Goal: Task Accomplishment & Management: Use online tool/utility

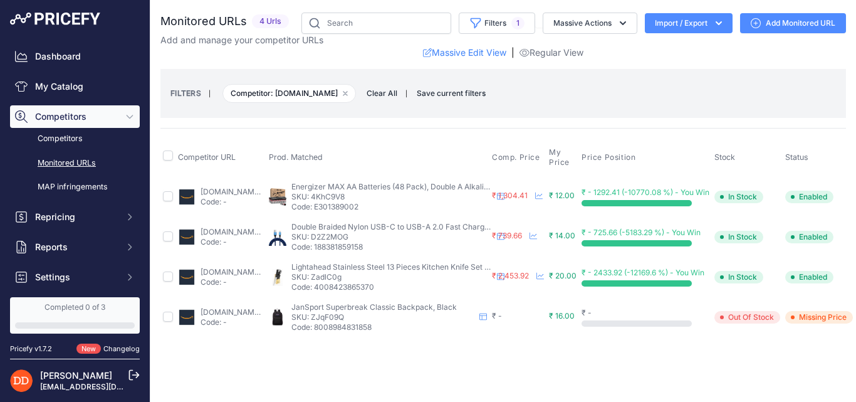
click at [59, 166] on link "Monitored URLs" at bounding box center [75, 163] width 130 height 22
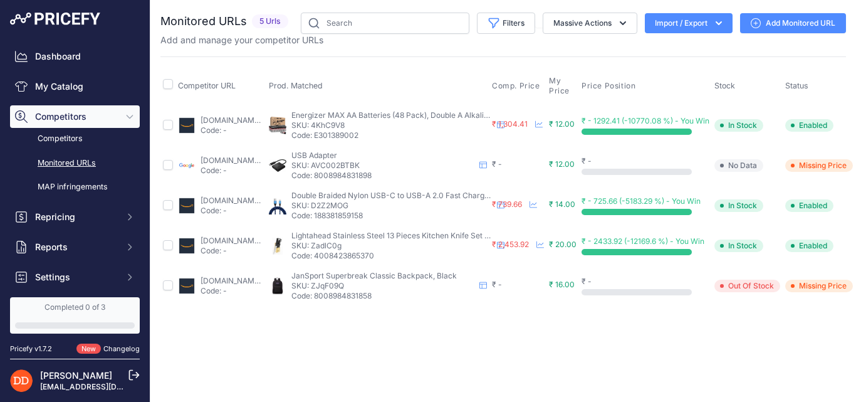
click at [759, 23] on icon at bounding box center [756, 23] width 10 height 10
click at [782, 24] on link "Add Monitored URL" at bounding box center [793, 23] width 106 height 20
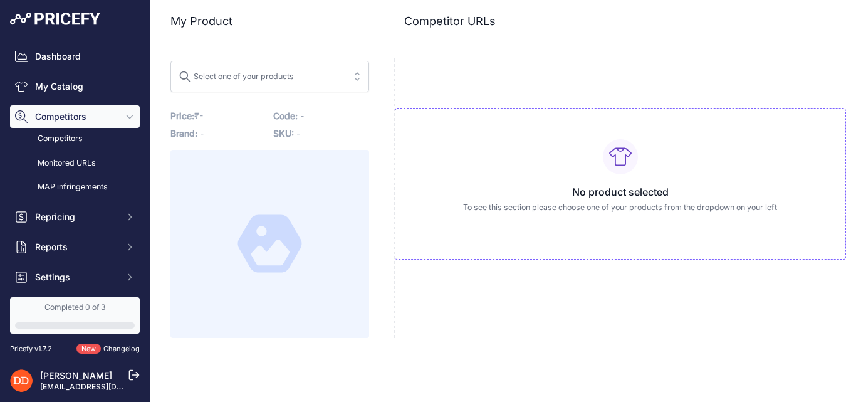
click at [288, 82] on div "Select one of your products" at bounding box center [236, 74] width 115 height 16
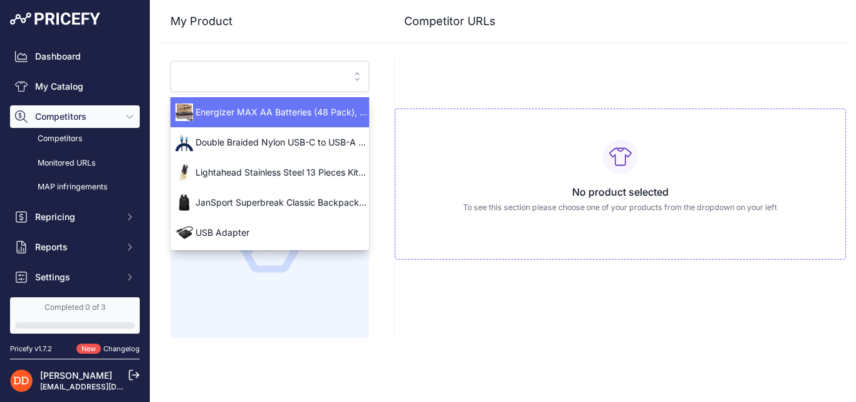
click at [276, 114] on span "Energizer MAX AA Batteries (48 Pack), Double A Alkaline Batteries" at bounding box center [270, 112] width 199 height 13
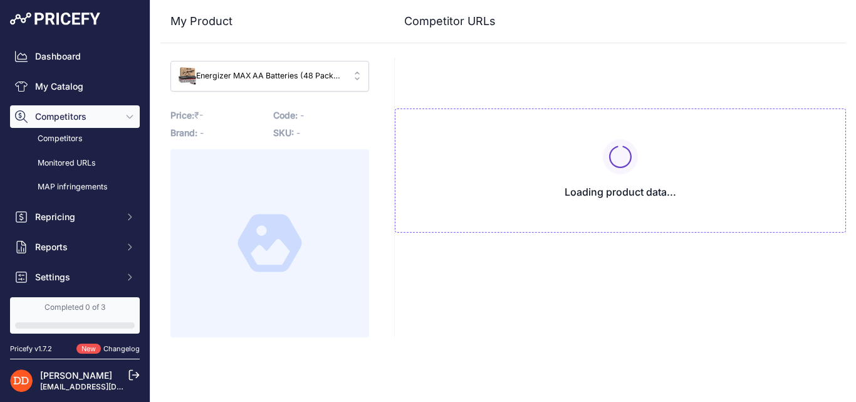
type input "www.amazon.com/AmazonBasics-Performance-Alkaline-Batteries-Count/dp/B00MNV8E0C/…"
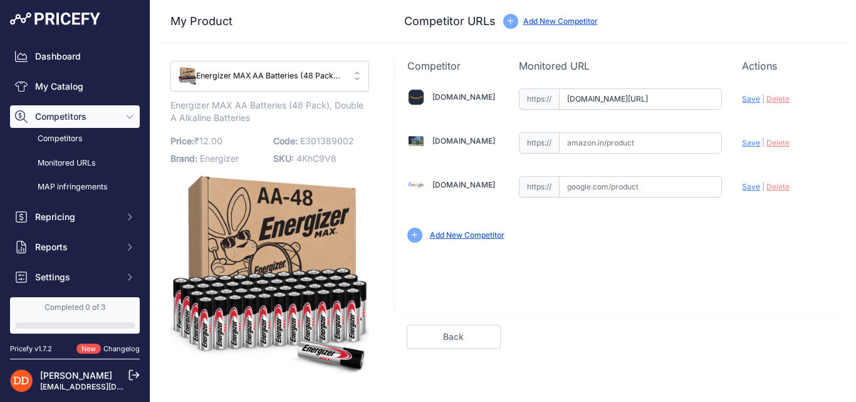
click at [546, 21] on link "Add New Competitor" at bounding box center [560, 20] width 75 height 9
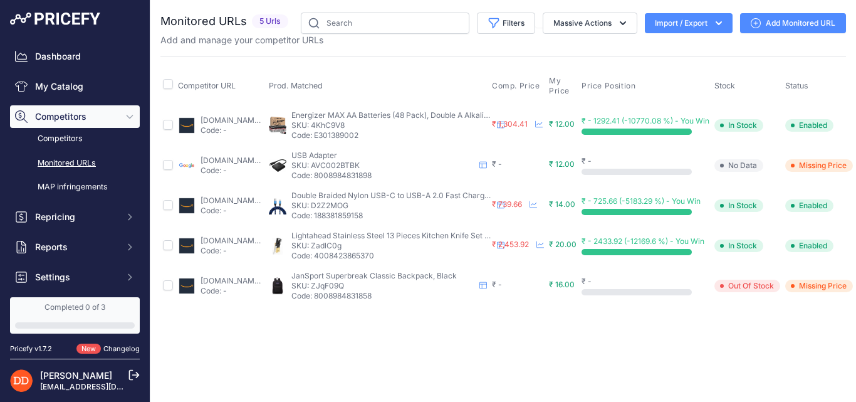
click at [764, 25] on link "Add Monitored URL" at bounding box center [793, 23] width 106 height 20
click at [770, 27] on link "Add Monitored URL" at bounding box center [793, 23] width 106 height 20
click at [798, 27] on link "Add Monitored URL" at bounding box center [793, 23] width 106 height 20
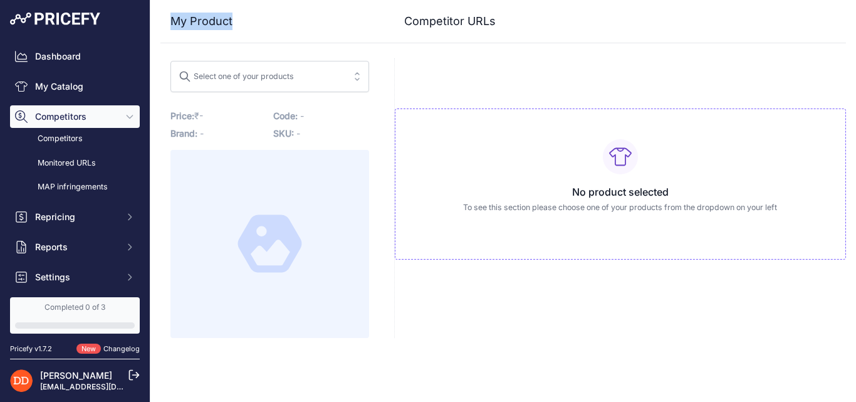
drag, startPoint x: 232, startPoint y: 22, endPoint x: 166, endPoint y: 23, distance: 66.5
click at [166, 23] on div "My Product" at bounding box center [269, 22] width 219 height 18
copy h3 "My Product"
drag, startPoint x: 406, startPoint y: 23, endPoint x: 580, endPoint y: 36, distance: 174.7
click at [580, 36] on div "My Product Competitor URLs" at bounding box center [503, 21] width 686 height 43
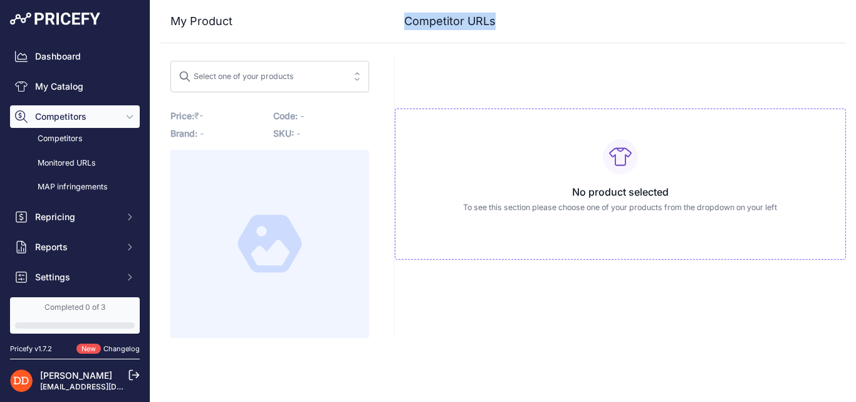
copy h3 "Competitor URLs"
drag, startPoint x: 196, startPoint y: 77, endPoint x: 250, endPoint y: 75, distance: 54.6
click at [250, 75] on div "Select one of your products" at bounding box center [236, 74] width 115 height 16
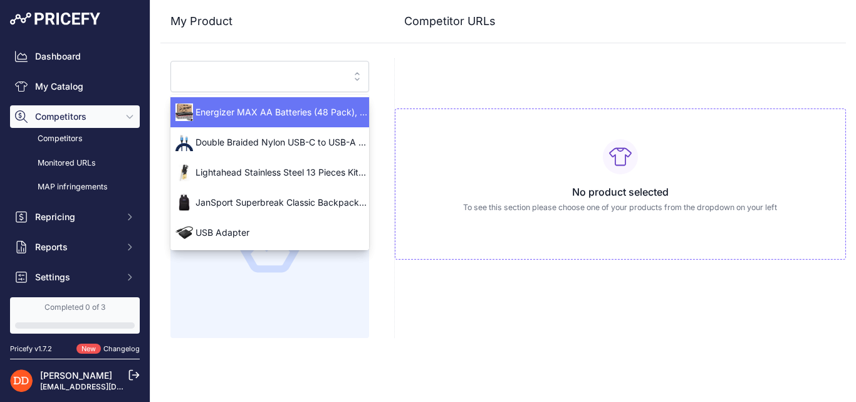
click at [449, 73] on div "No product selected To see this section please choose one of your products from…" at bounding box center [620, 198] width 452 height 280
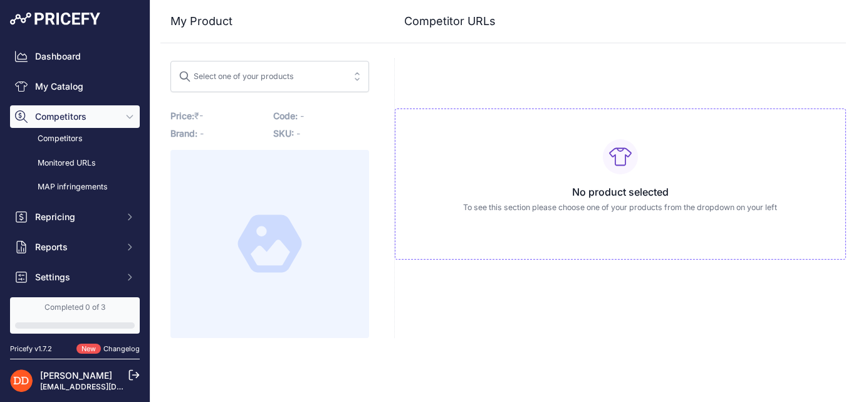
drag, startPoint x: 463, startPoint y: 206, endPoint x: 783, endPoint y: 206, distance: 320.3
click at [783, 206] on p "To see this section please choose one of your products from the dropdown on you…" at bounding box center [621, 208] width 430 height 12
copy p "To see this section please choose one of your products from the dropdown on you…"
drag, startPoint x: 573, startPoint y: 193, endPoint x: 680, endPoint y: 191, distance: 106.6
click at [680, 191] on h3 "No product selected" at bounding box center [621, 191] width 430 height 15
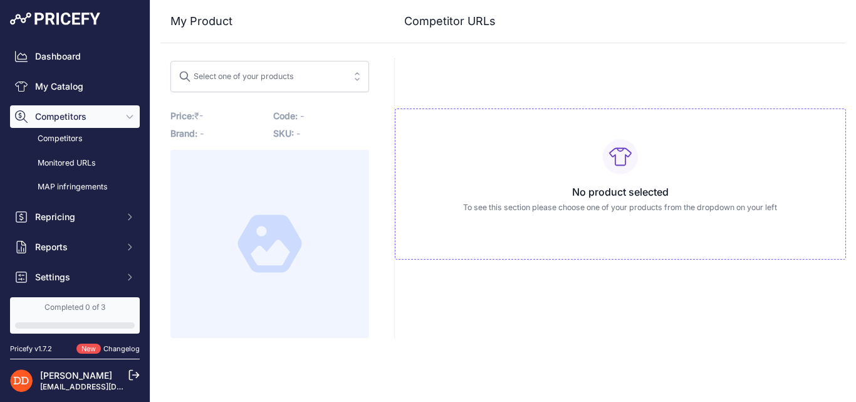
copy h3 "No product selected"
click at [345, 79] on button "Select one of your products" at bounding box center [270, 76] width 199 height 31
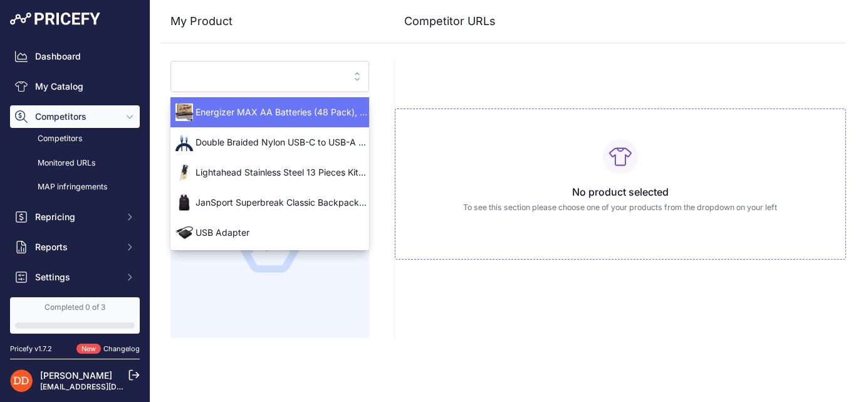
click at [308, 118] on span "Energizer MAX AA Batteries (48 Pack), Double A Alkaline Batteries" at bounding box center [270, 112] width 199 height 13
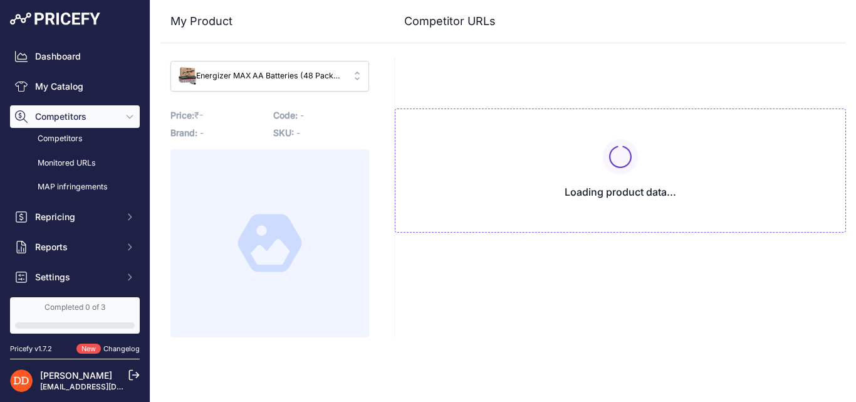
type input "[DOMAIN_NAME][URL]"
